Goal: Find specific page/section: Find specific page/section

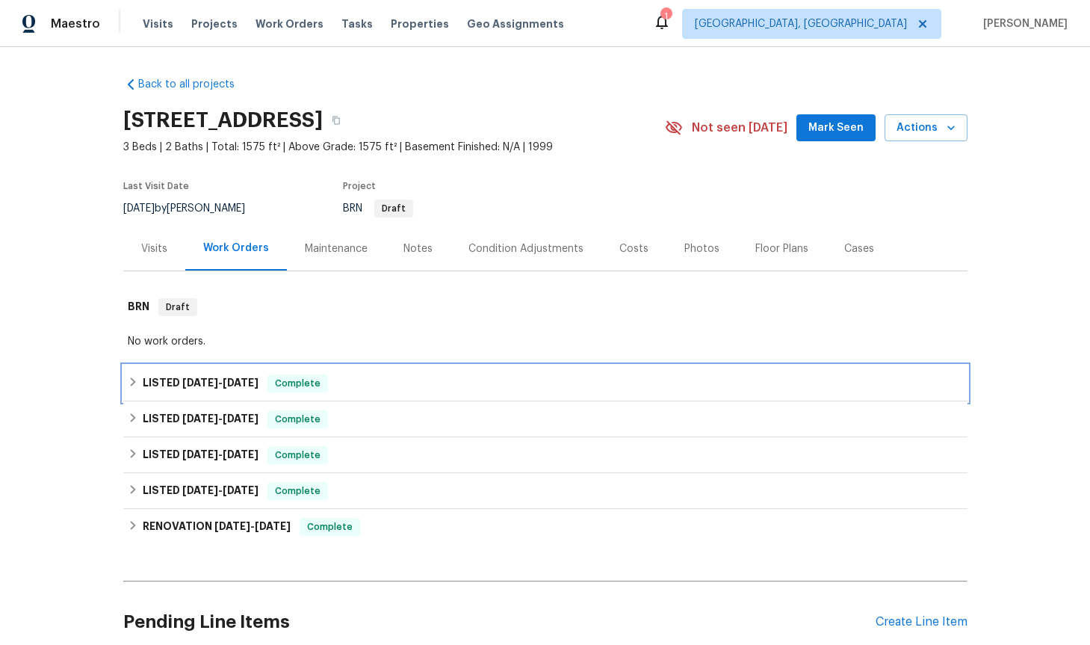
click at [132, 382] on icon at bounding box center [133, 381] width 10 height 10
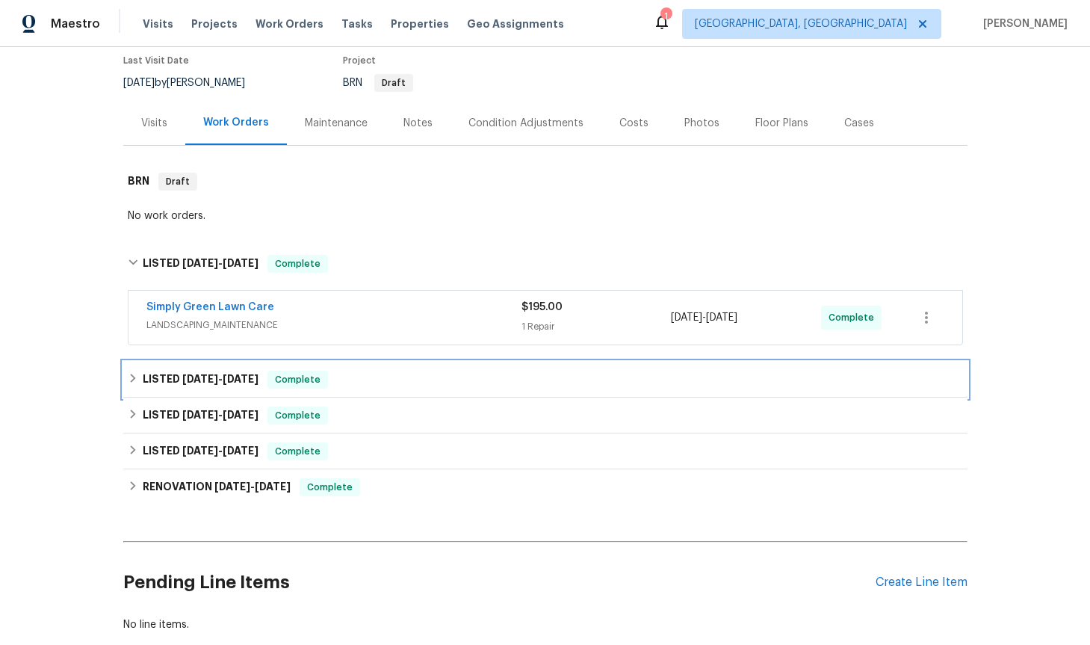
click at [132, 373] on icon at bounding box center [133, 378] width 10 height 10
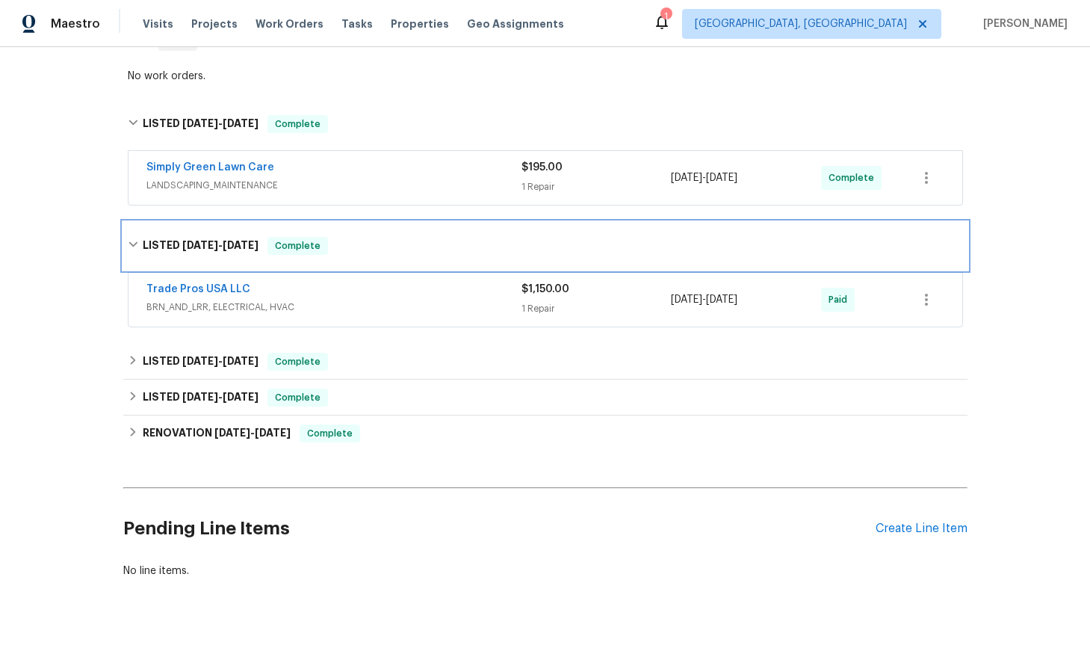
scroll to position [270, 0]
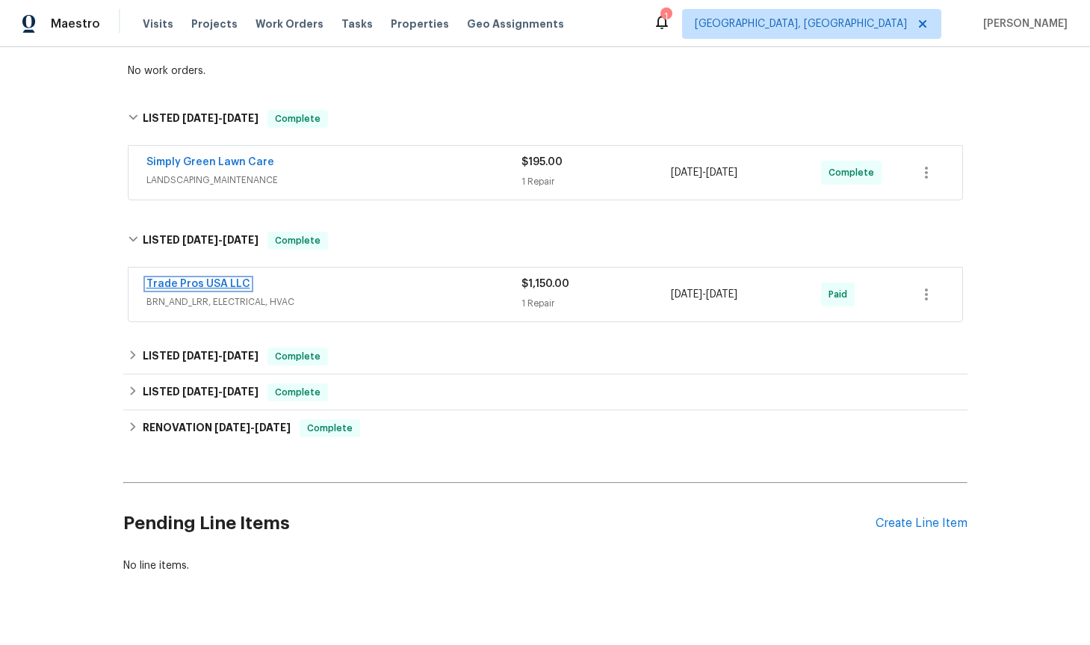
click at [205, 285] on link "Trade Pros USA LLC" at bounding box center [198, 284] width 104 height 10
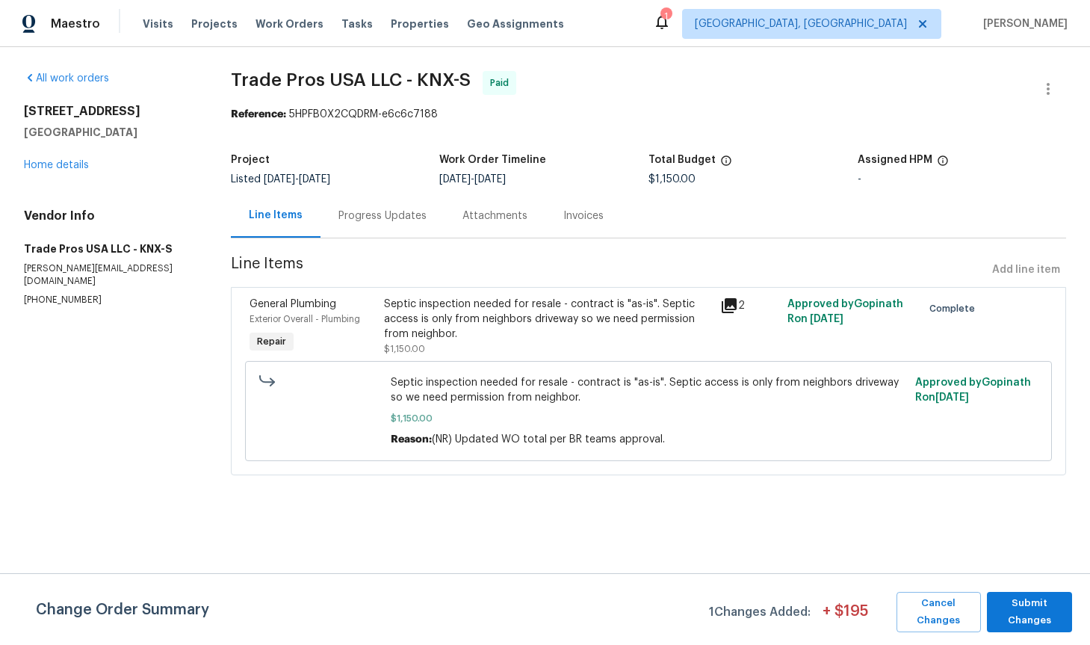
click at [730, 306] on icon at bounding box center [728, 305] width 15 height 15
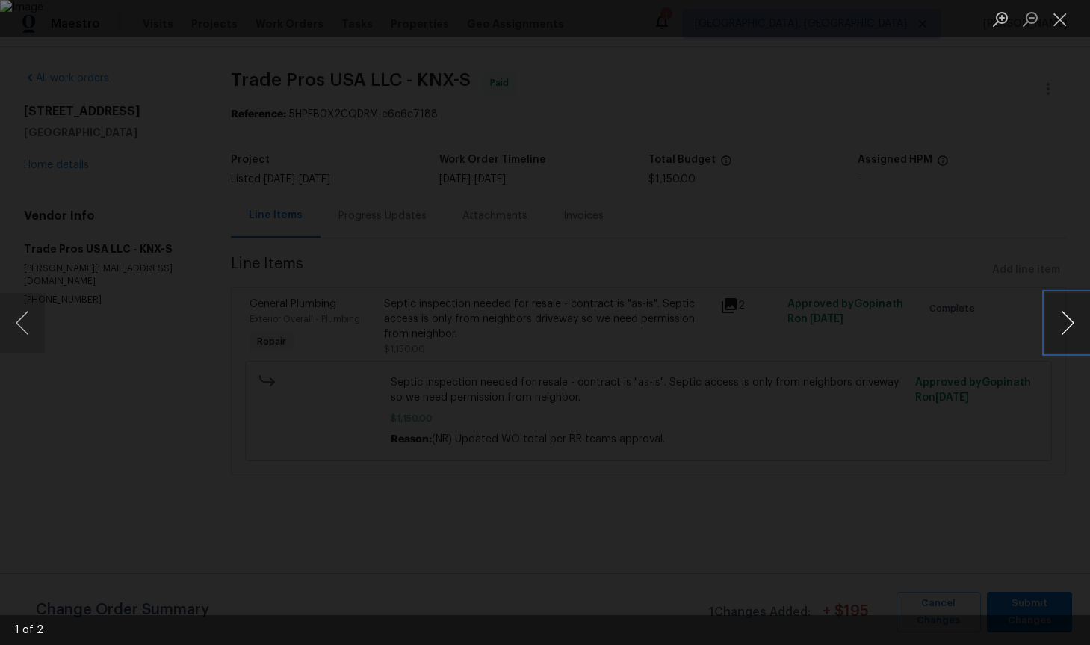
click at [1063, 323] on button "Next image" at bounding box center [1067, 323] width 45 height 60
click at [1067, 338] on button "Next image" at bounding box center [1067, 323] width 45 height 60
